Goal: Task Accomplishment & Management: Manage account settings

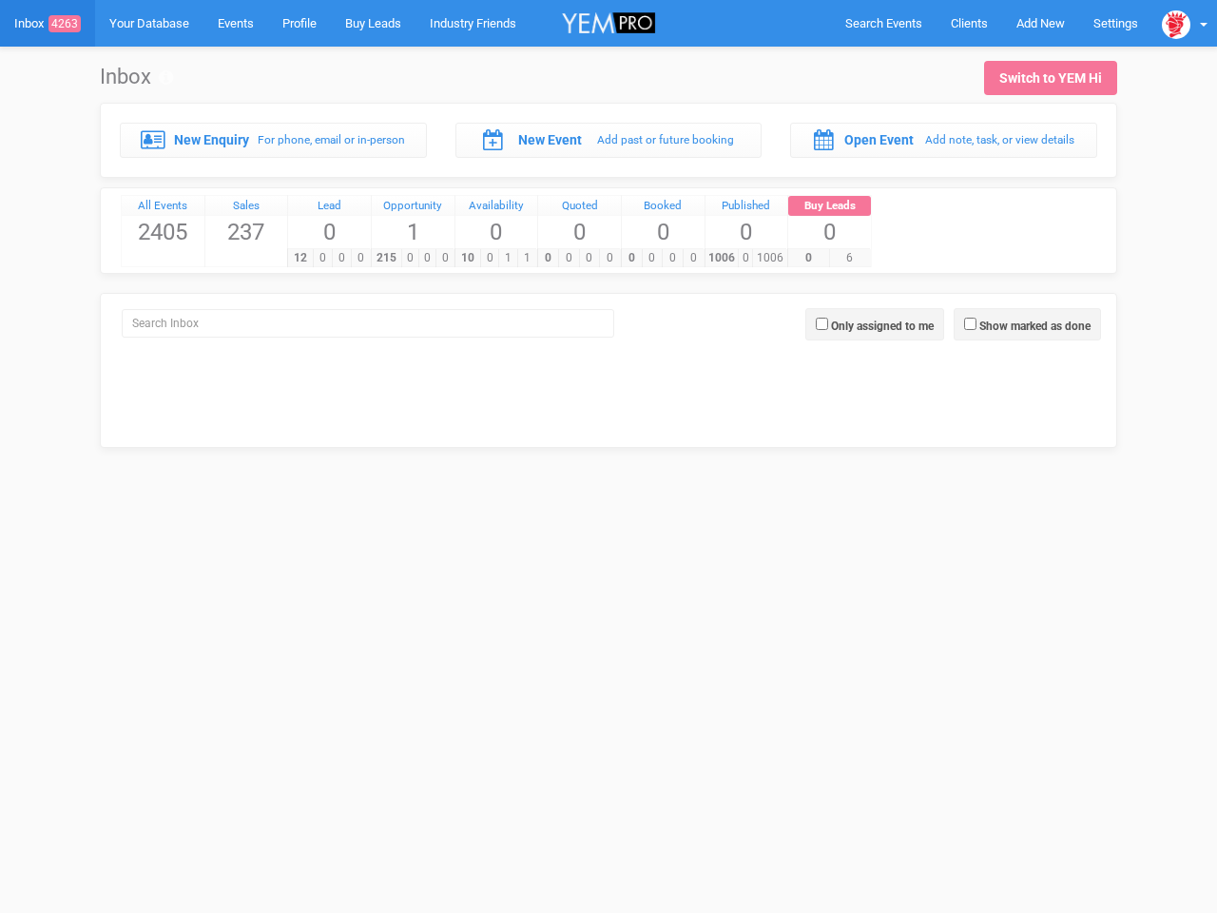
click at [608, 248] on div "0 0 0 0" at bounding box center [578, 257] width 83 height 19
click at [883, 23] on span "Search Events" at bounding box center [883, 23] width 77 height 14
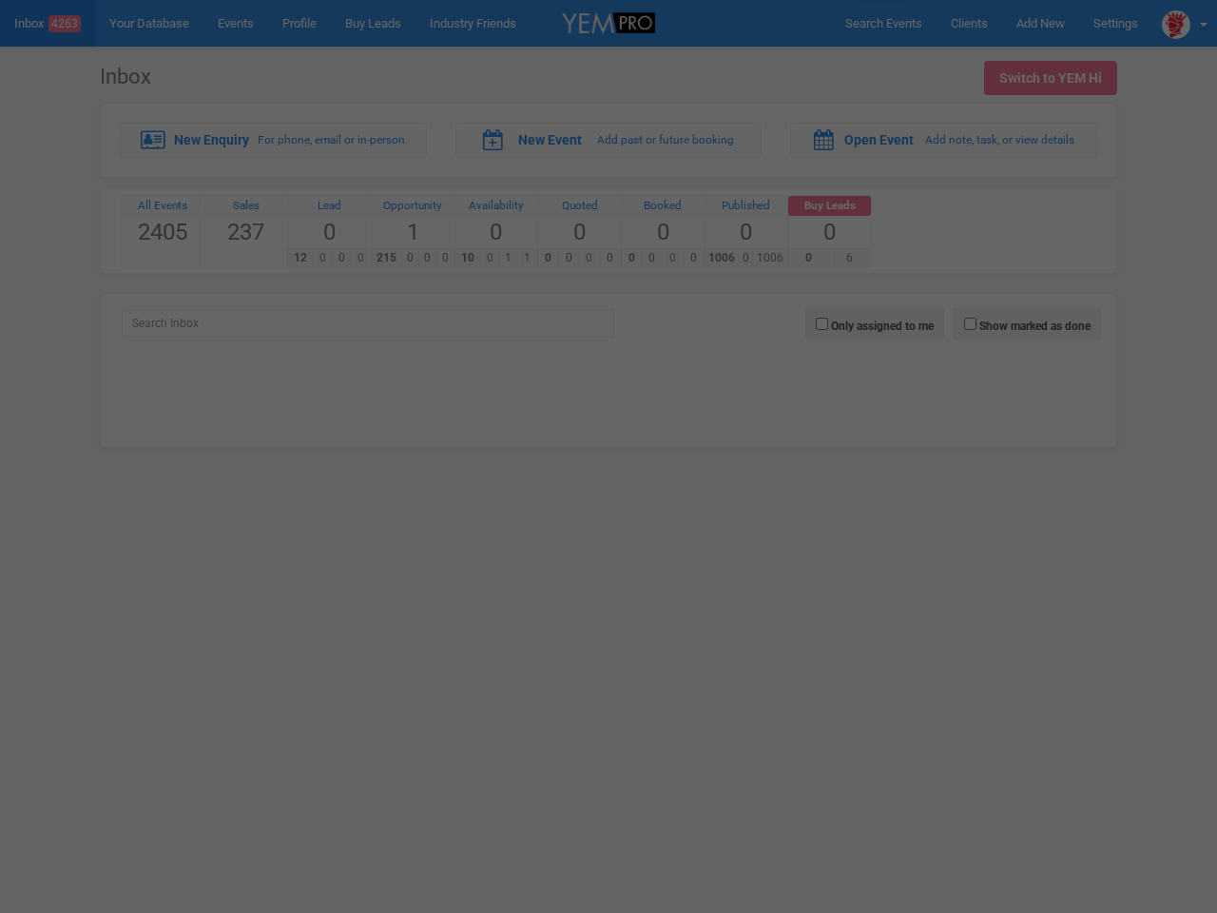
click at [0, 0] on div "Loading..." at bounding box center [0, 0] width 0 height 0
click at [1184, 23] on body "Search Events Clients Add New New Client New Event New Enquiry Settings Sales T…" at bounding box center [608, 247] width 1217 height 495
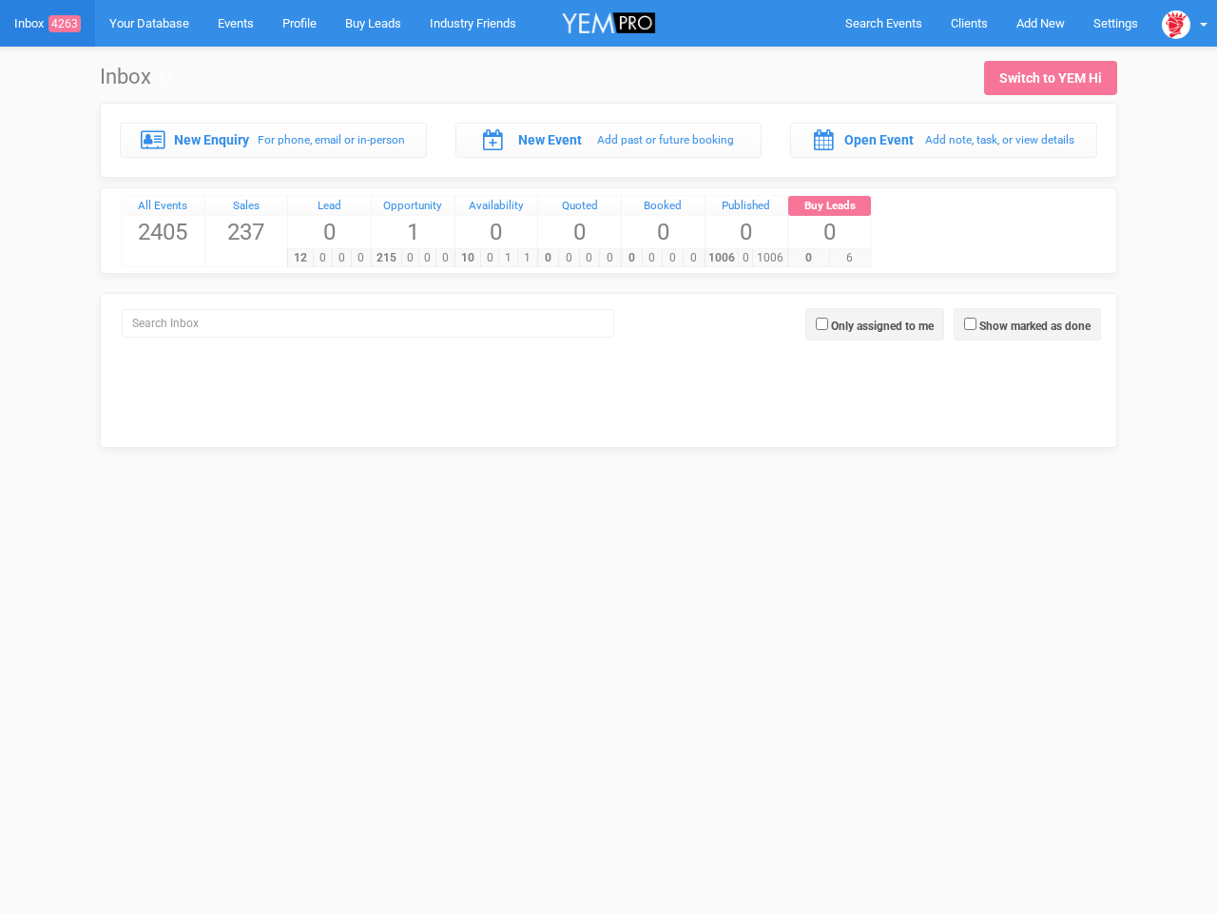
click at [1027, 324] on div at bounding box center [608, 456] width 1217 height 913
click at [874, 324] on label "Only assigned to me" at bounding box center [882, 325] width 103 height 17
click at [828, 324] on input "Only assigned to me" at bounding box center [822, 323] width 12 height 12
checkbox input "true"
